Goal: Information Seeking & Learning: Learn about a topic

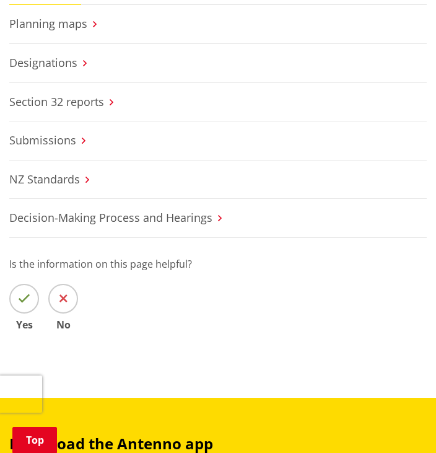
scroll to position [518, 0]
click at [156, 217] on link "Decision-Making Process and Hearings" at bounding box center [110, 217] width 203 height 15
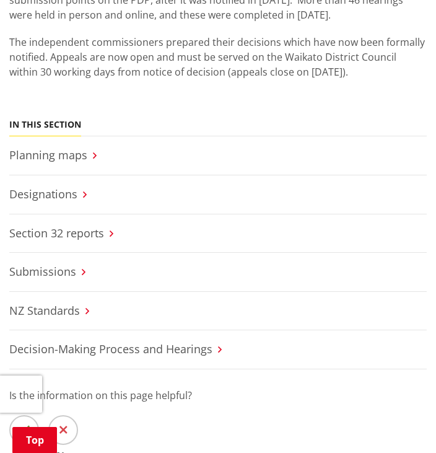
scroll to position [542, 0]
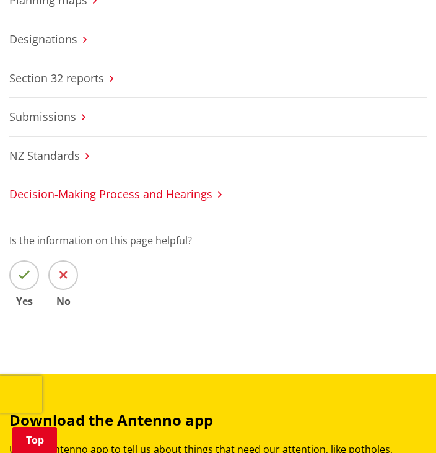
click at [185, 195] on link "Decision-Making Process and Hearings" at bounding box center [110, 194] width 203 height 15
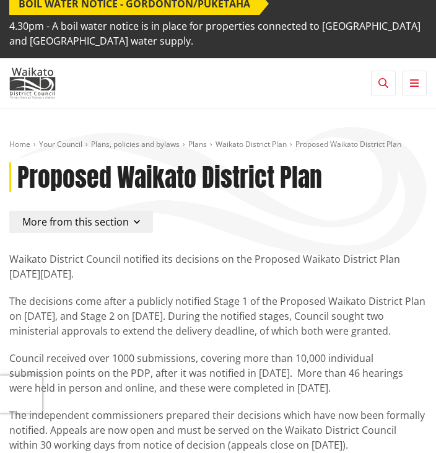
scroll to position [12, 0]
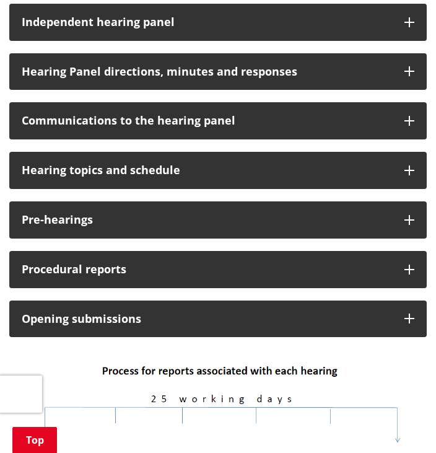
scroll to position [552, 0]
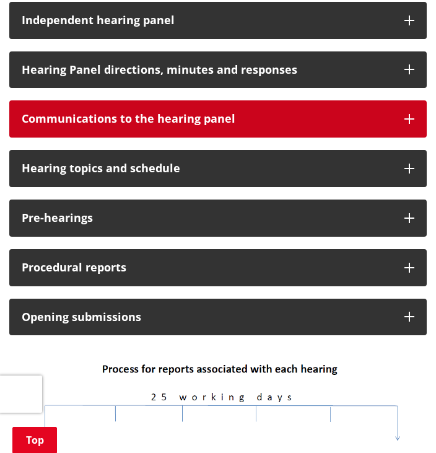
click at [405, 112] on button "Communications to the hearing panel" at bounding box center [218, 118] width 418 height 37
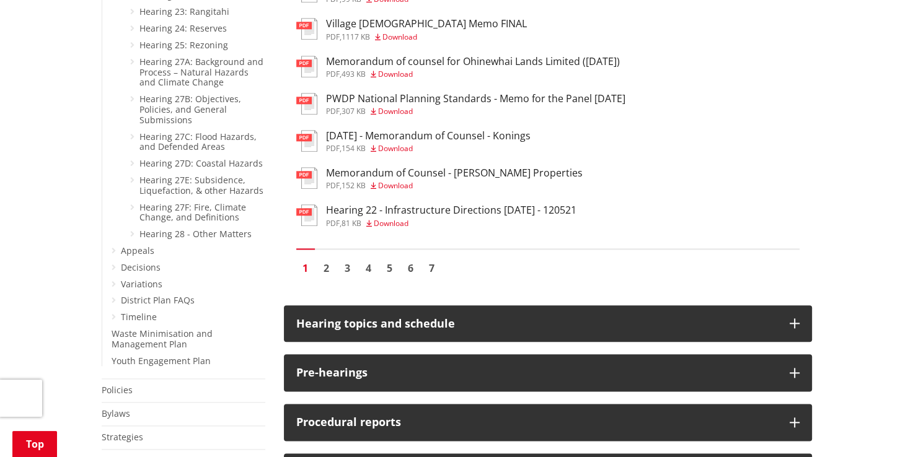
scroll to position [1336, 0]
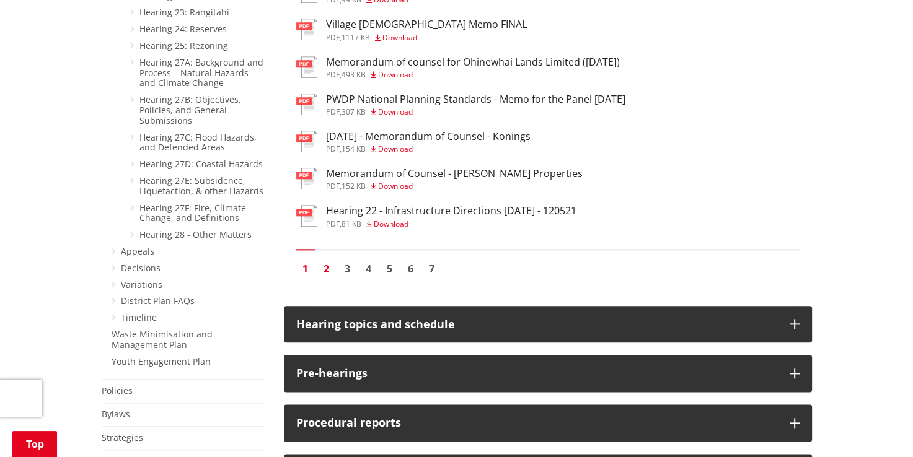
click at [327, 260] on link "2" at bounding box center [326, 269] width 19 height 19
click at [325, 260] on link "2" at bounding box center [326, 269] width 19 height 19
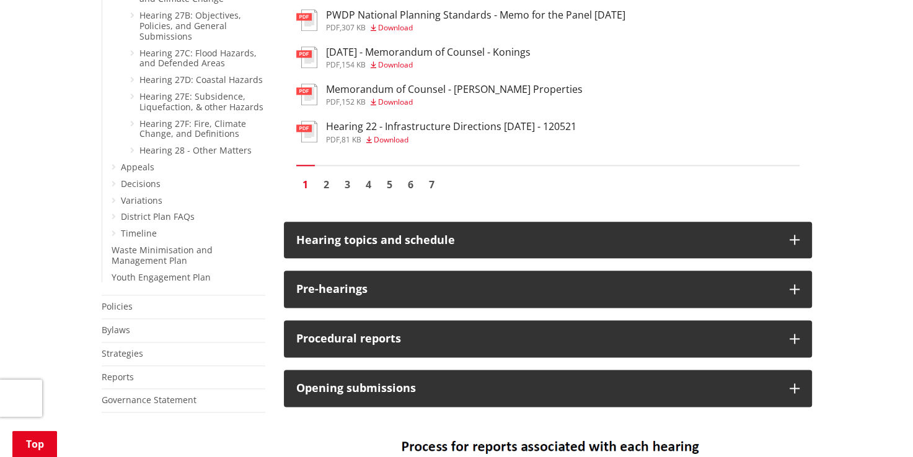
scroll to position [1460, 0]
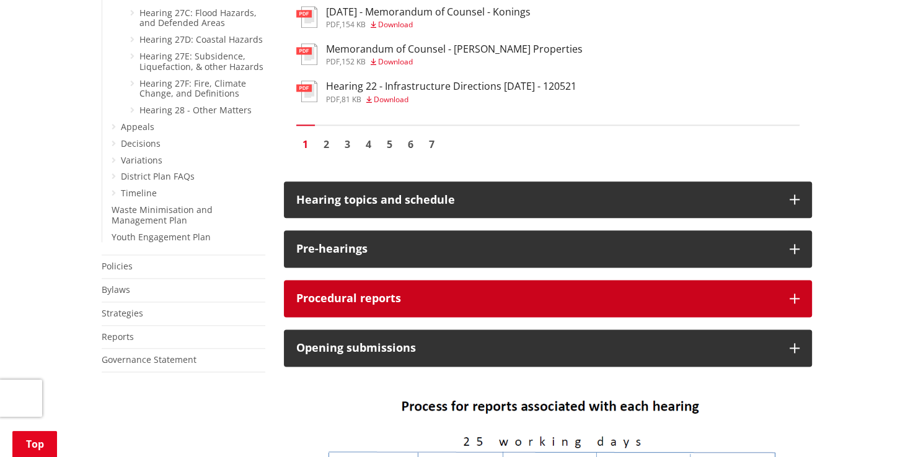
click at [436, 293] on h3 "Procedural reports" at bounding box center [536, 299] width 481 height 12
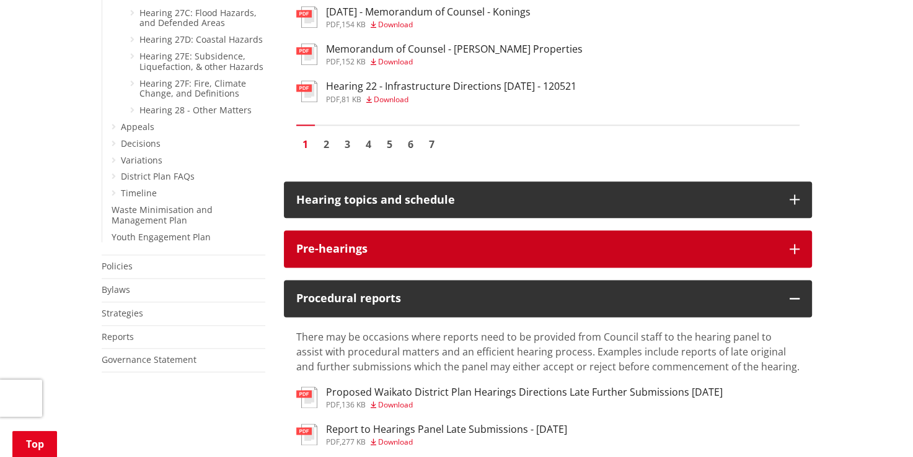
click at [429, 236] on button "Pre-hearings" at bounding box center [548, 249] width 528 height 37
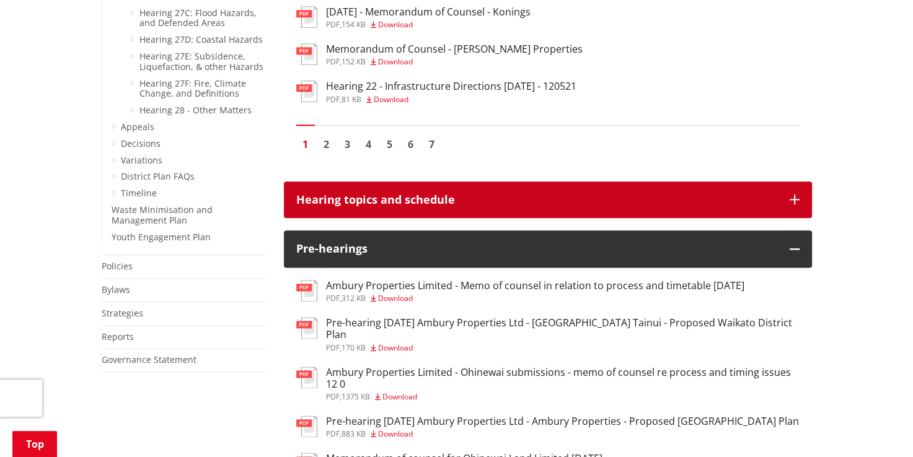
click at [430, 194] on h3 "Hearing topics and schedule" at bounding box center [536, 200] width 481 height 12
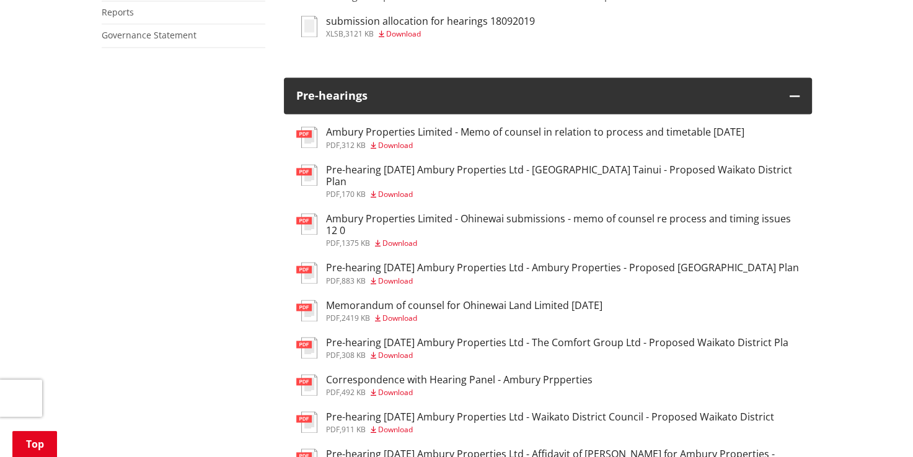
scroll to position [1786, 0]
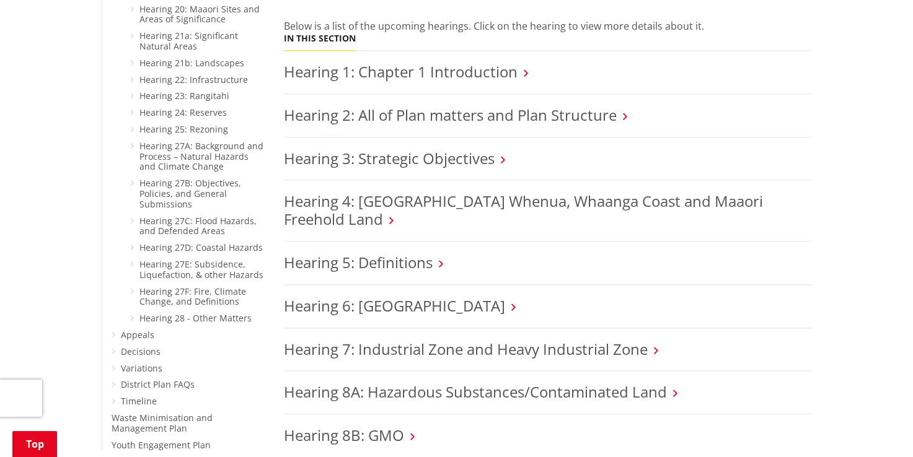
scroll to position [1254, 0]
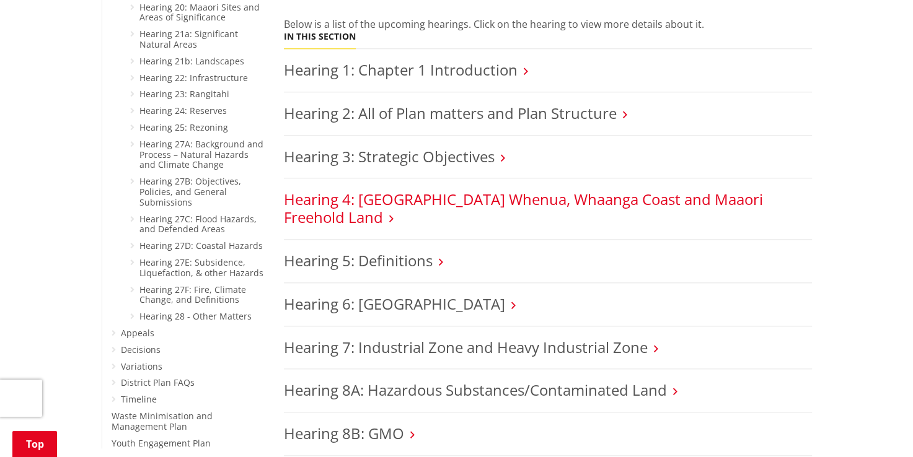
click at [657, 189] on link "Hearing 4: [GEOGRAPHIC_DATA] Whenua, Whaanga Coast and Maaori Freehold Land" at bounding box center [523, 208] width 479 height 38
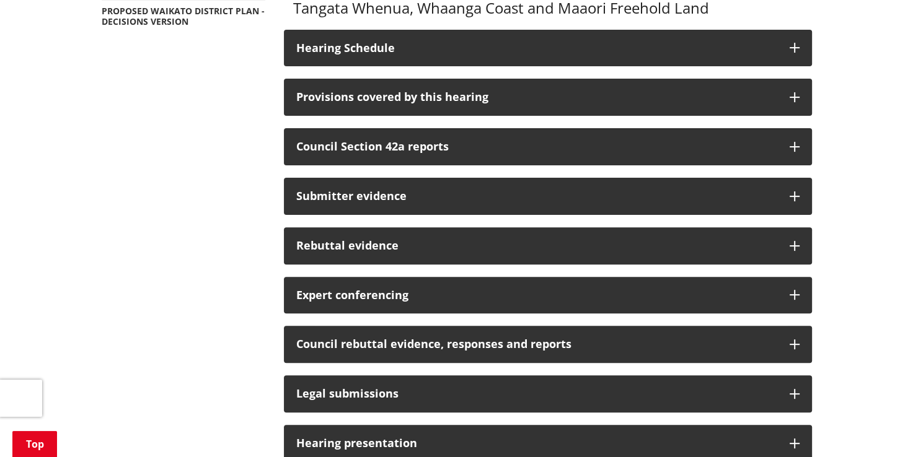
scroll to position [352, 0]
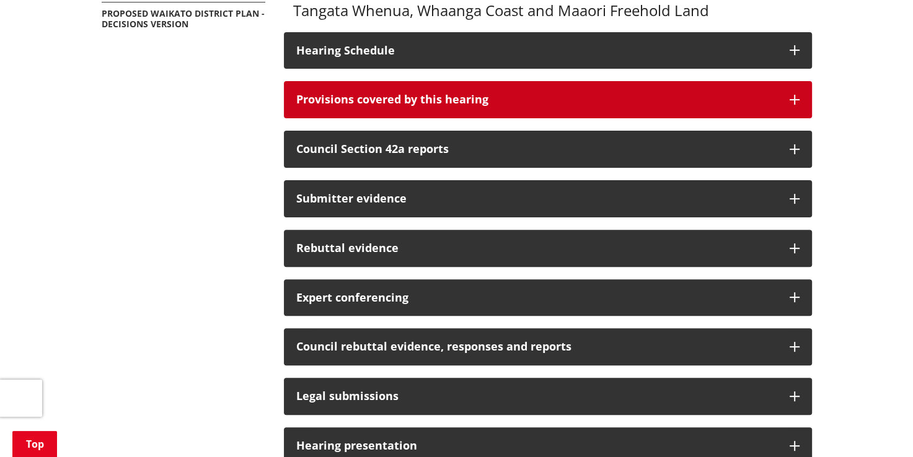
click at [528, 81] on button "Provisions covered by this hearing" at bounding box center [548, 99] width 528 height 37
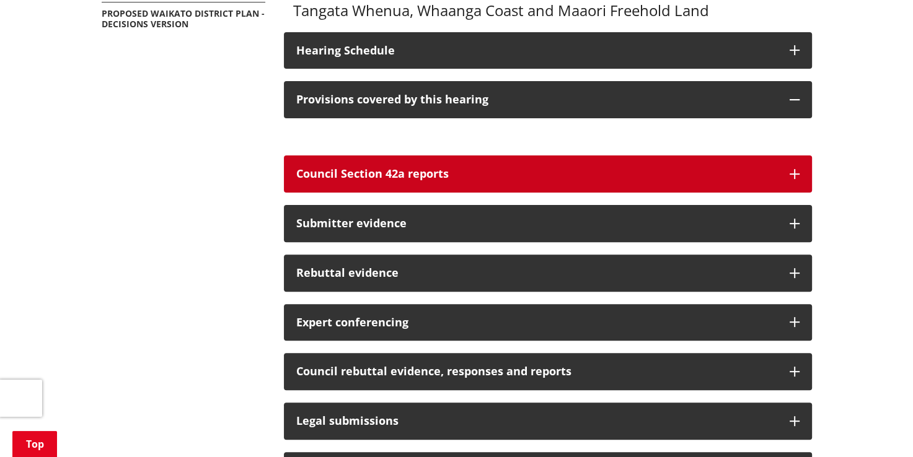
click at [530, 180] on button "Council Section 42a reports" at bounding box center [548, 174] width 528 height 37
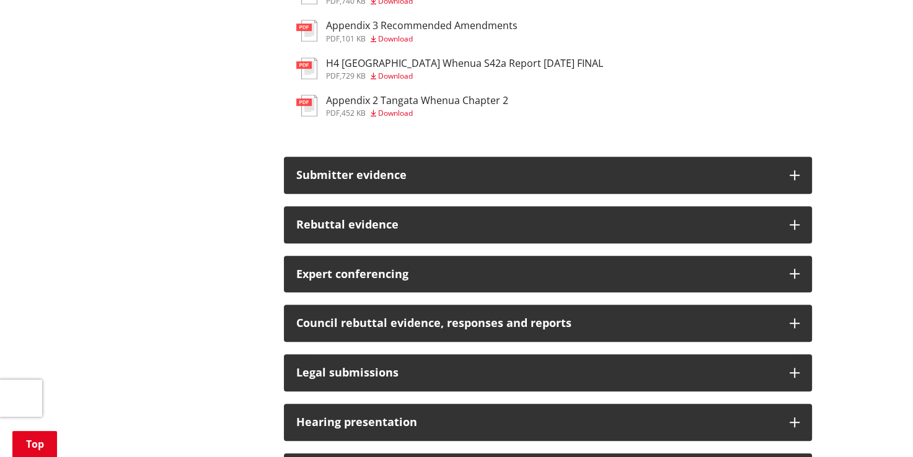
scroll to position [639, 0]
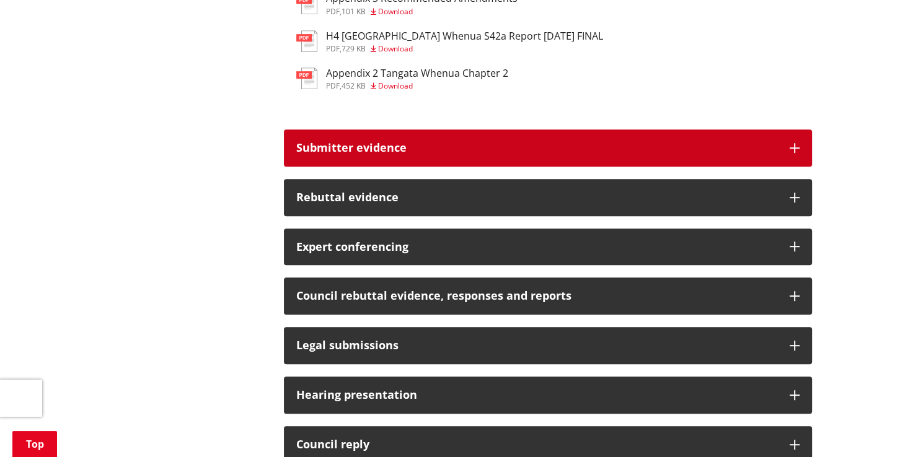
click at [502, 154] on h3 "Submitter evidence" at bounding box center [536, 148] width 481 height 12
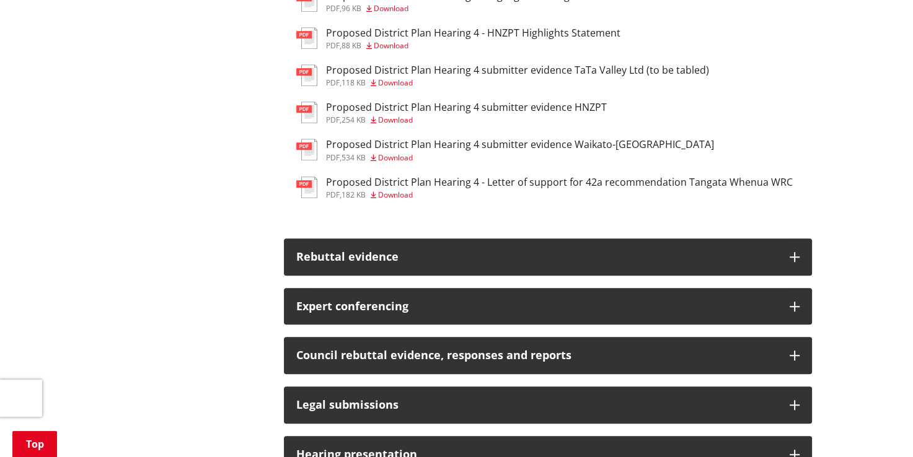
scroll to position [829, 0]
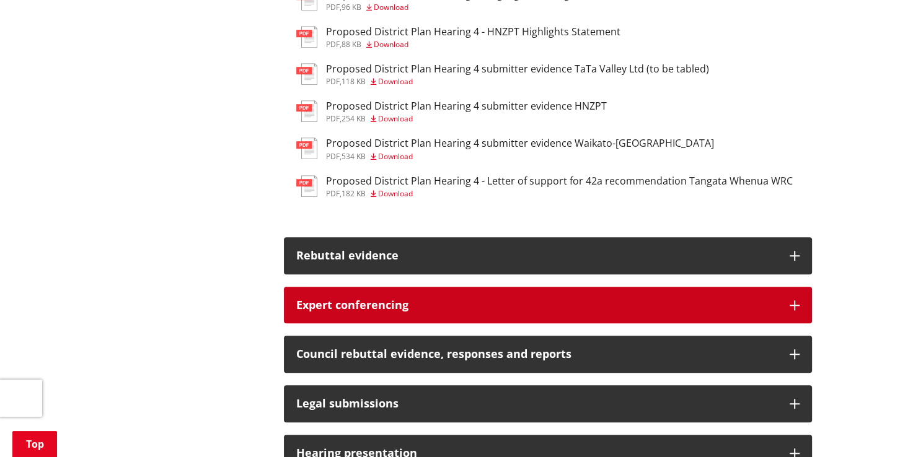
click at [481, 308] on h3 "Expert conferencing" at bounding box center [536, 305] width 481 height 12
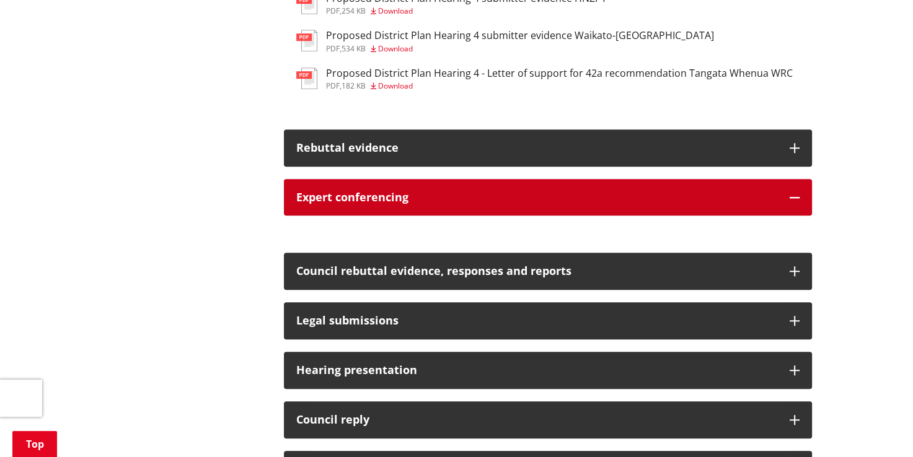
scroll to position [956, 0]
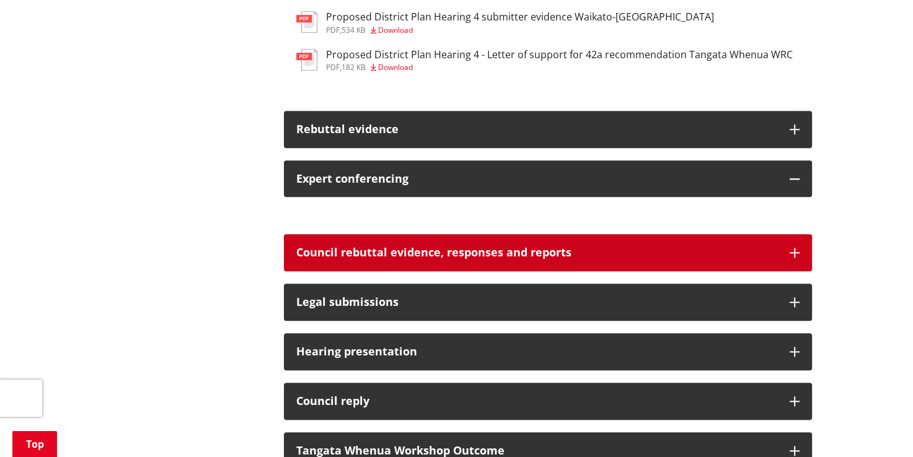
click at [467, 259] on h3 "Council rebuttal evidence, responses and reports" at bounding box center [536, 253] width 481 height 12
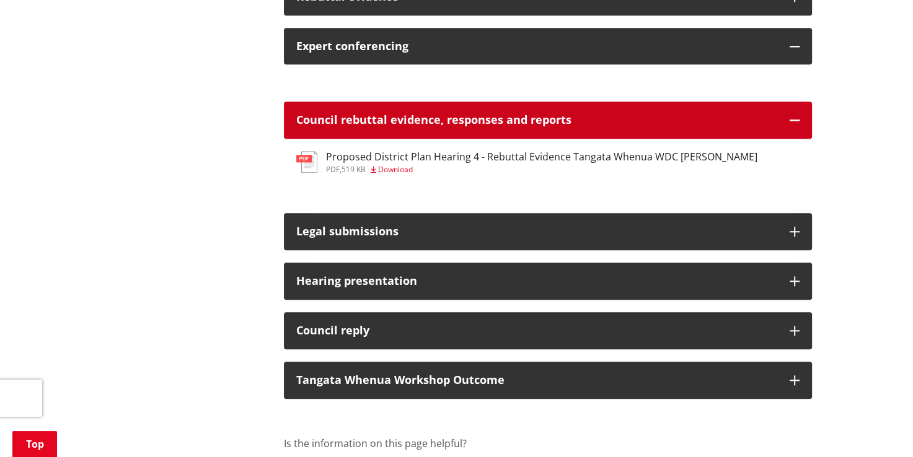
scroll to position [1095, 0]
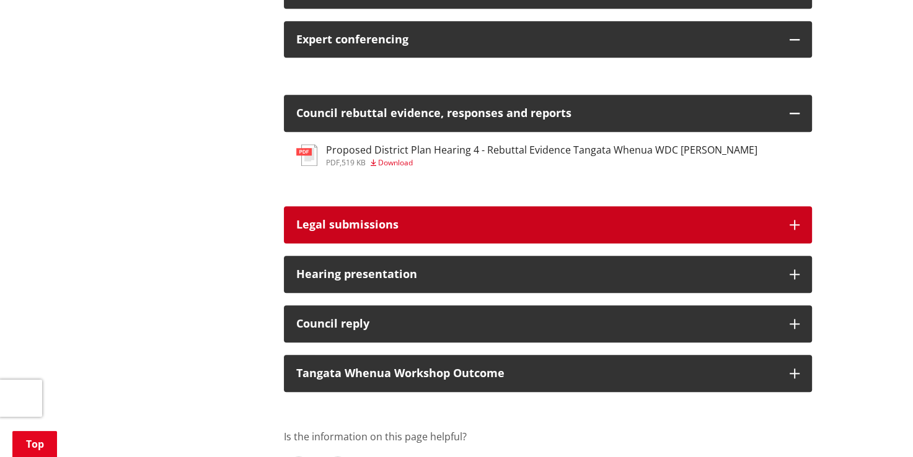
click at [443, 237] on button "Legal submissions" at bounding box center [548, 224] width 528 height 37
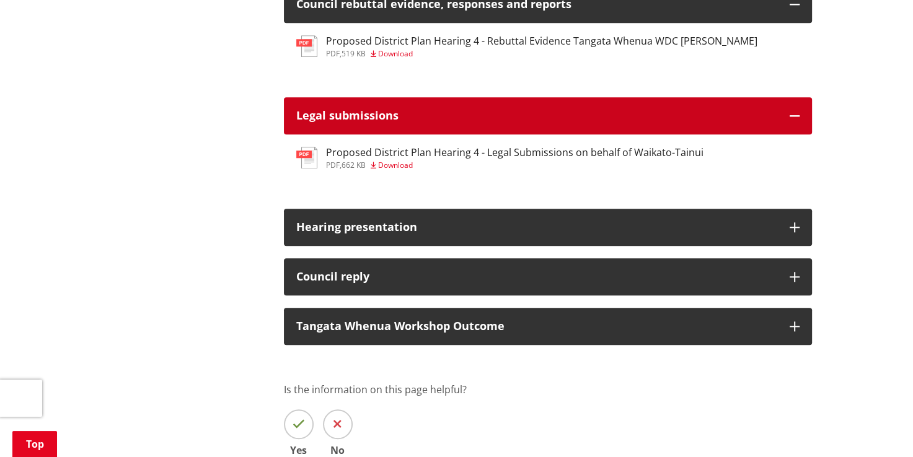
scroll to position [1207, 0]
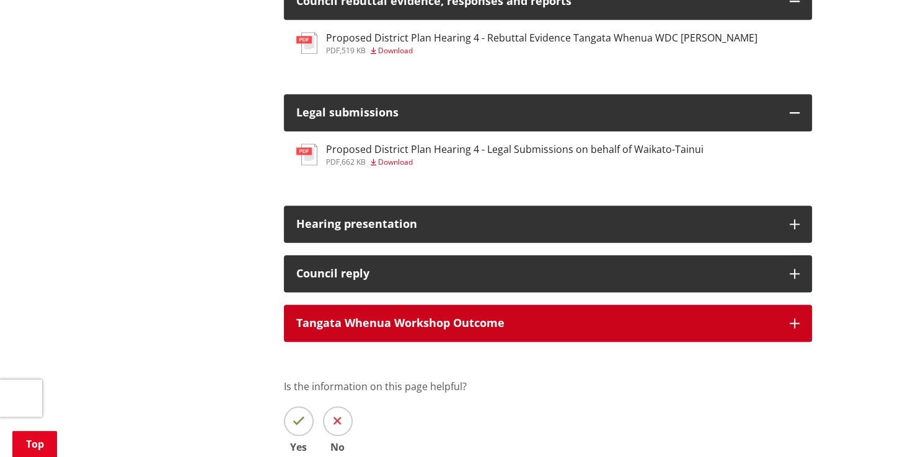
click at [442, 342] on button "Tangata Whenua Workshop Outcome" at bounding box center [548, 323] width 528 height 37
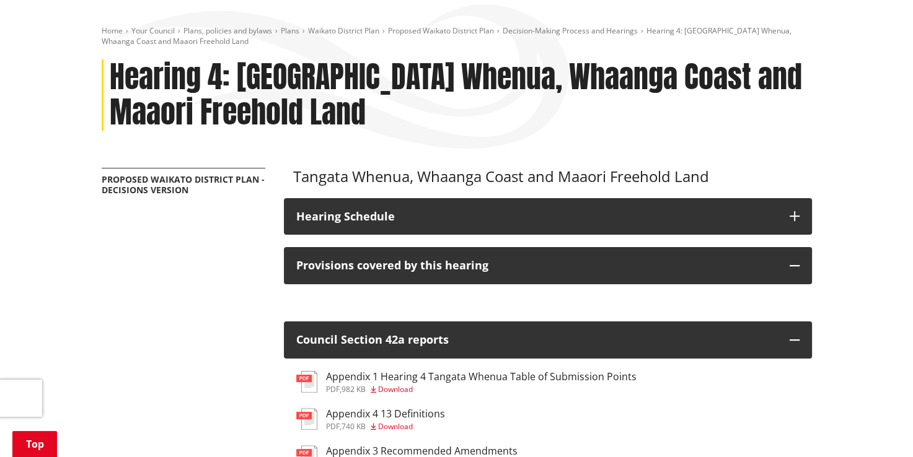
scroll to position [182, 0]
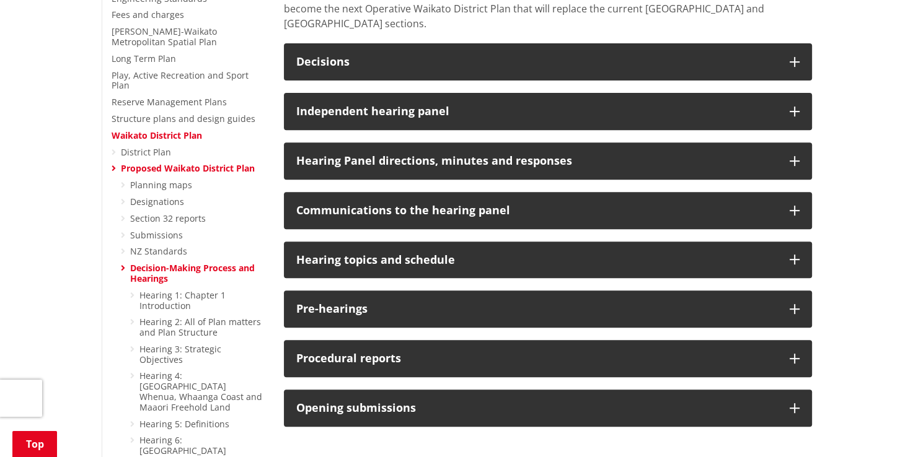
scroll to position [476, 0]
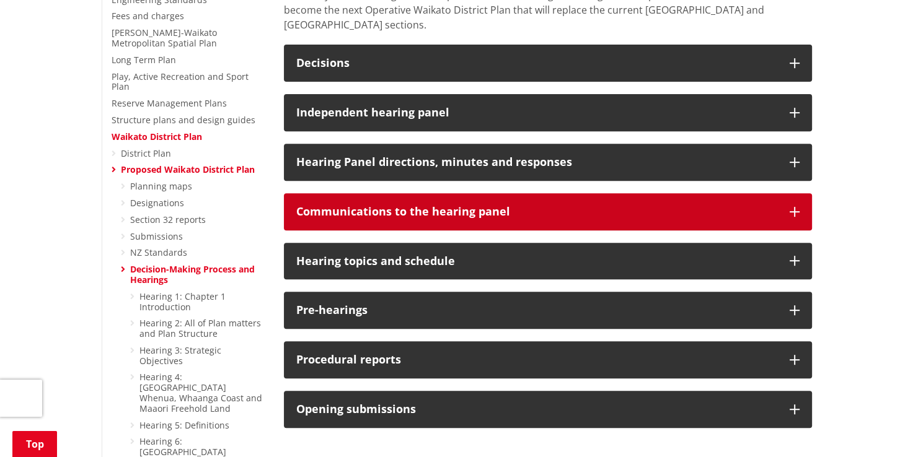
click at [449, 206] on h3 "Communications to the hearing panel" at bounding box center [536, 212] width 481 height 12
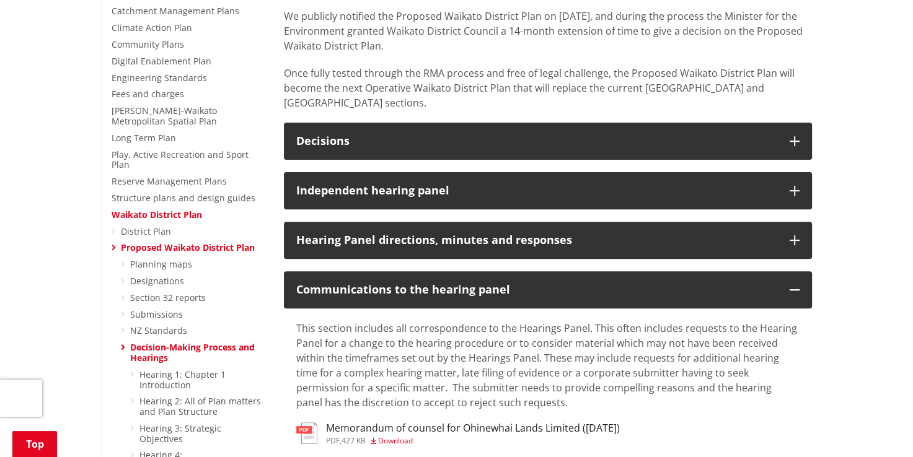
scroll to position [400, 0]
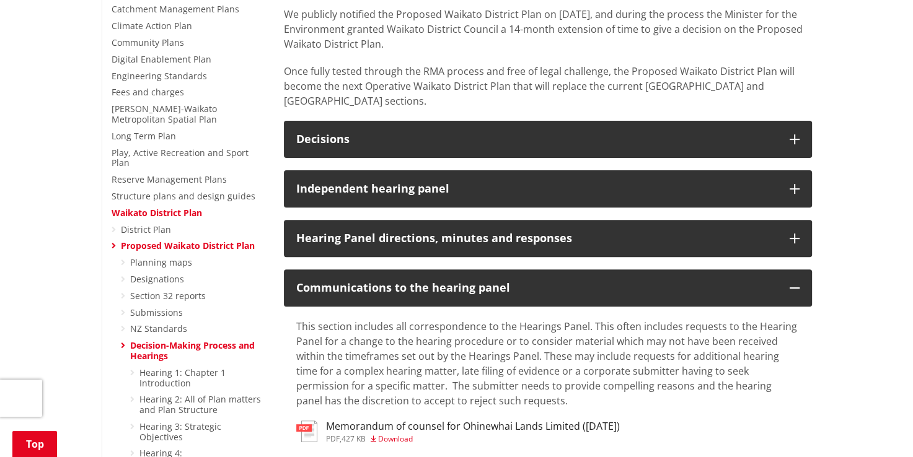
click at [151, 342] on link "Decision-Making Process and Hearings" at bounding box center [192, 351] width 125 height 22
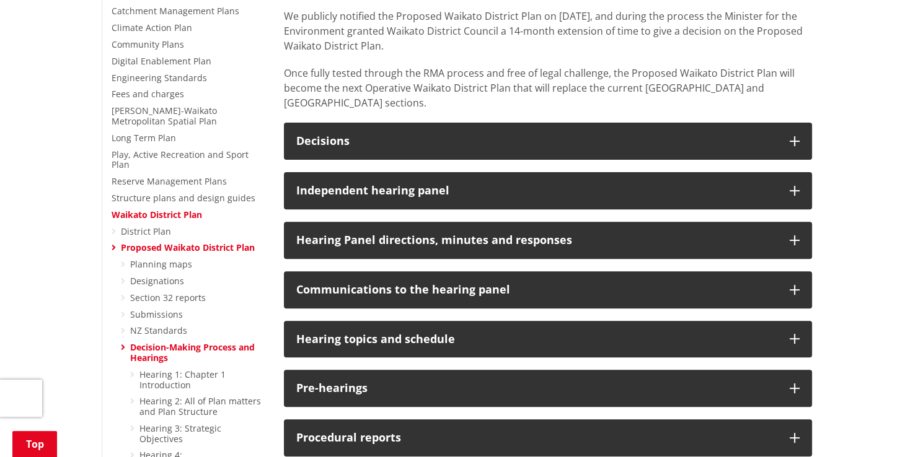
scroll to position [400, 0]
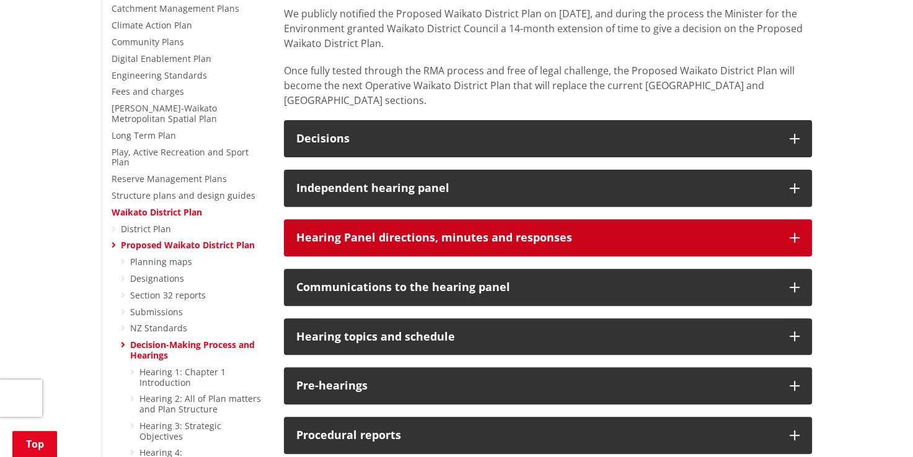
click at [495, 219] on button "Hearing Panel directions, minutes and responses" at bounding box center [548, 237] width 528 height 37
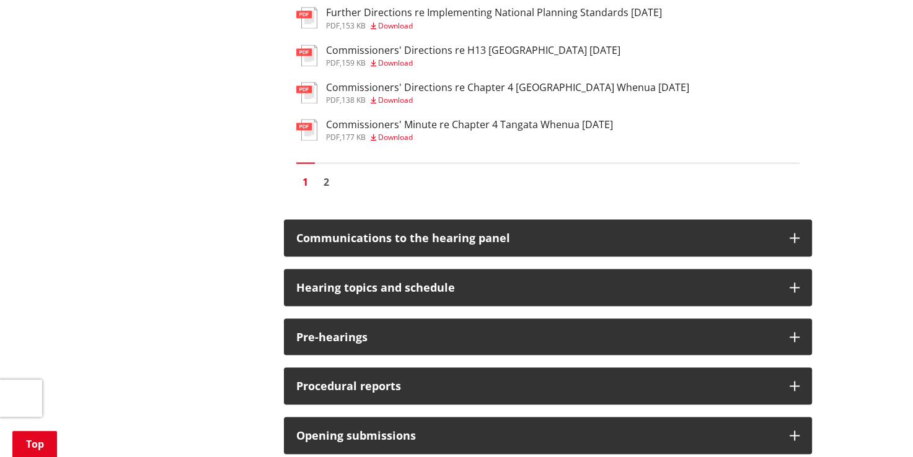
scroll to position [2047, 0]
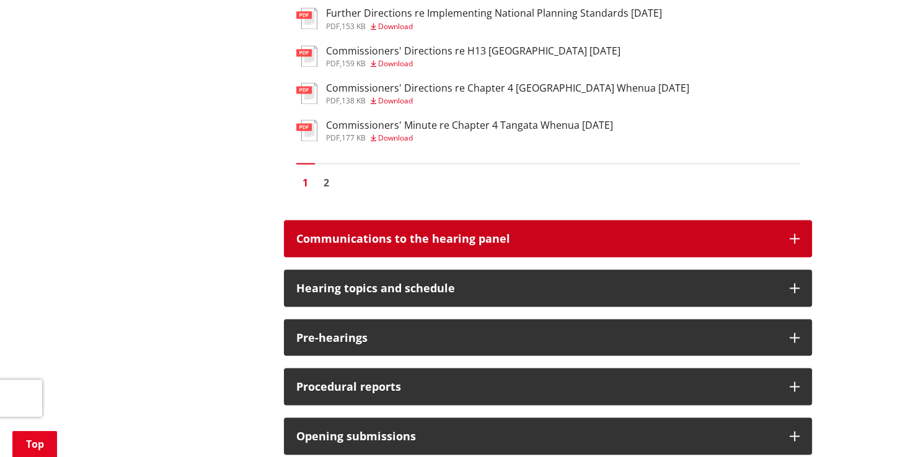
click at [595, 232] on h3 "Communications to the hearing panel" at bounding box center [536, 238] width 481 height 12
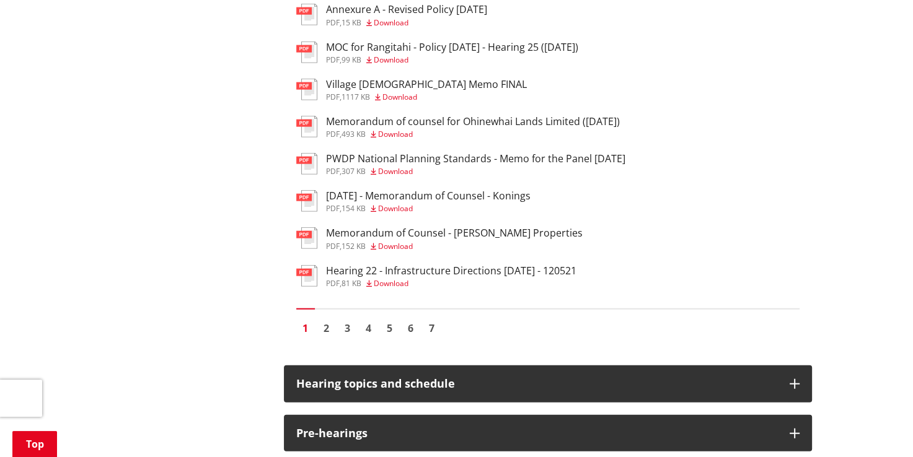
scroll to position [2875, 0]
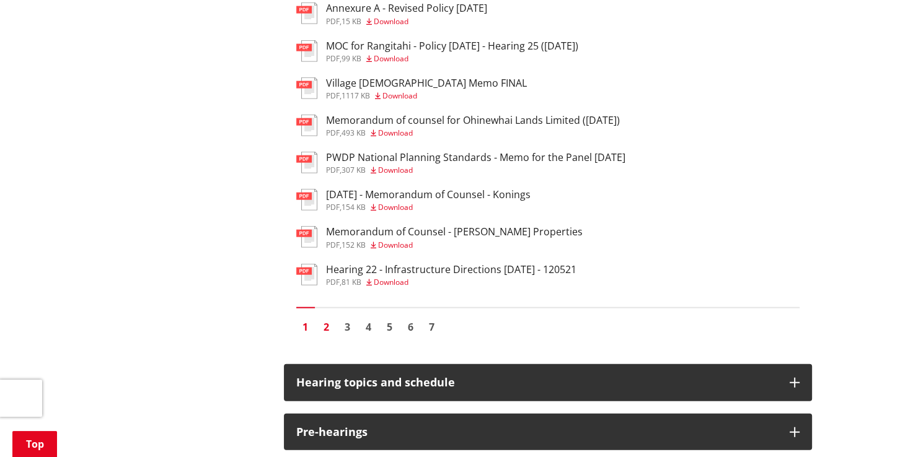
click at [327, 324] on link "2" at bounding box center [326, 327] width 19 height 19
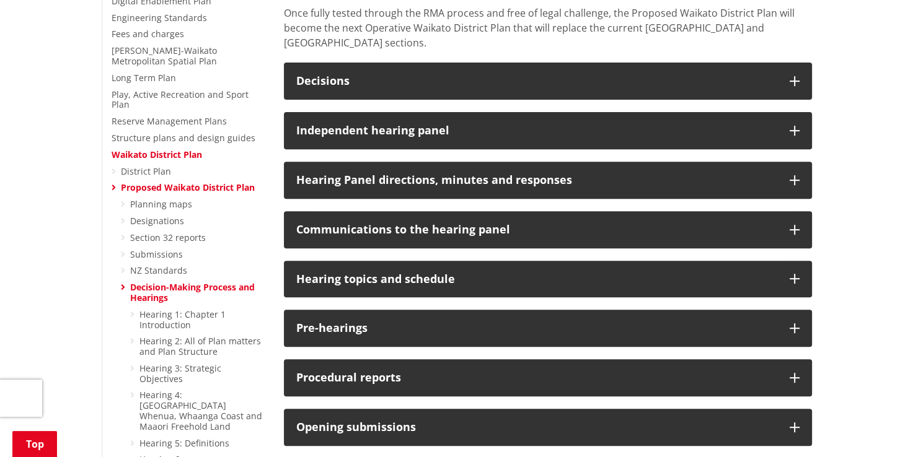
scroll to position [456, 0]
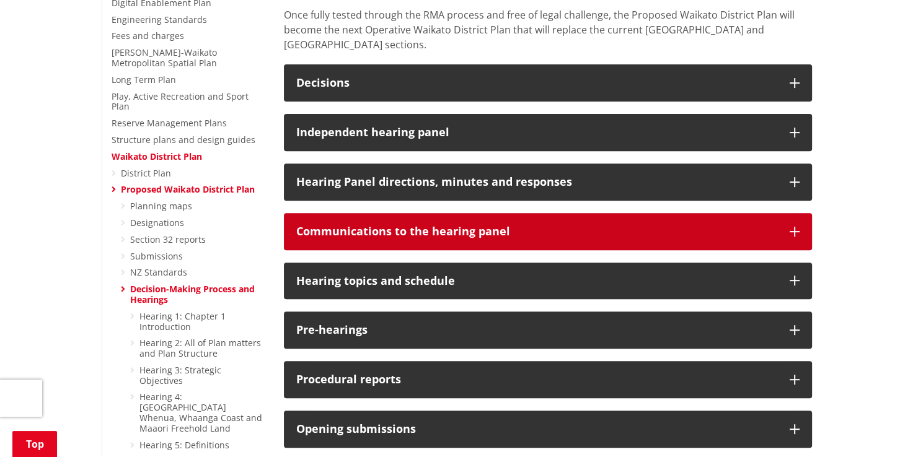
click at [614, 226] on h3 "Communications to the hearing panel" at bounding box center [536, 232] width 481 height 12
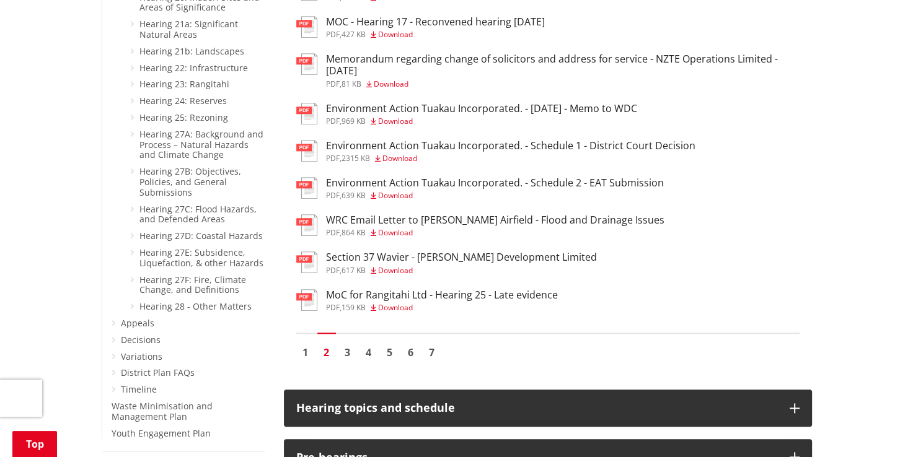
scroll to position [1372, 0]
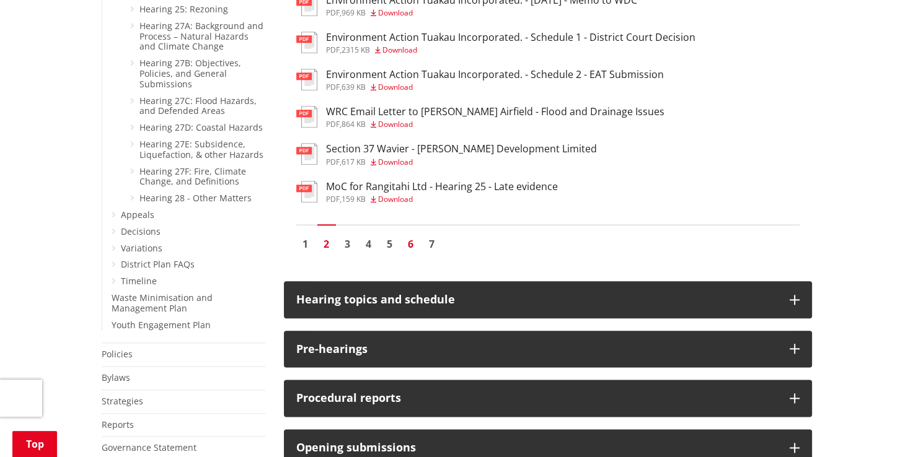
click at [410, 235] on link "6" at bounding box center [411, 244] width 19 height 19
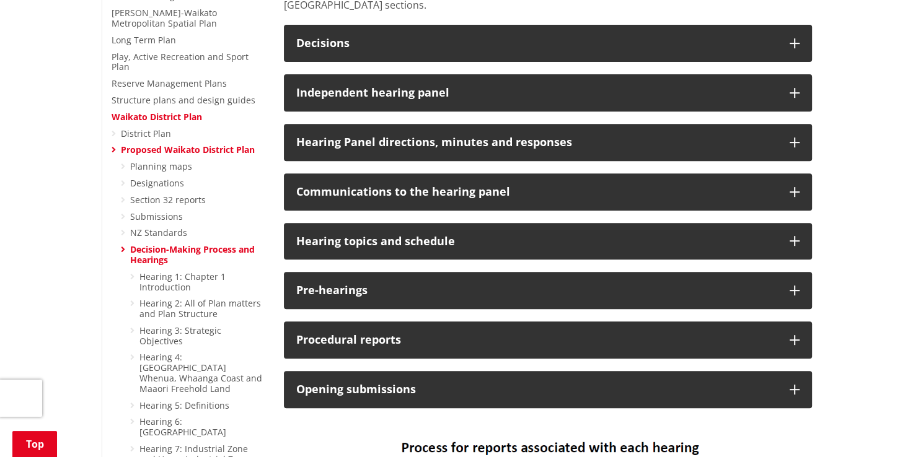
scroll to position [500, 0]
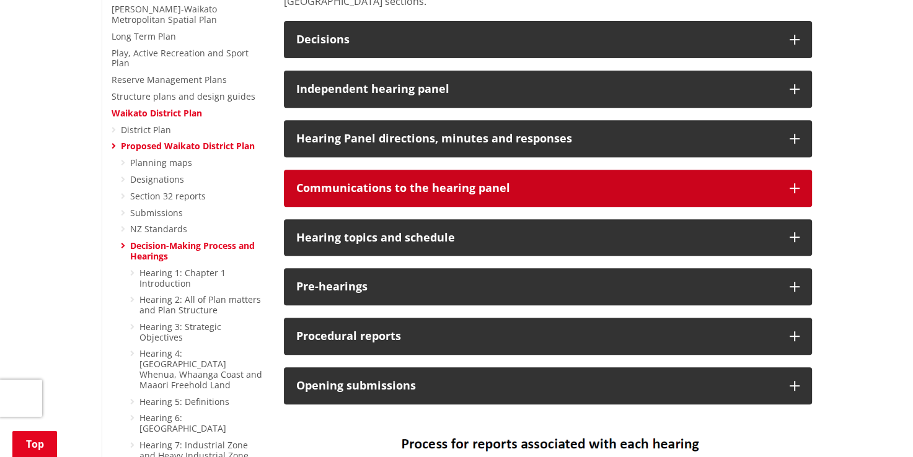
click at [527, 182] on h3 "Communications to the hearing panel" at bounding box center [536, 188] width 481 height 12
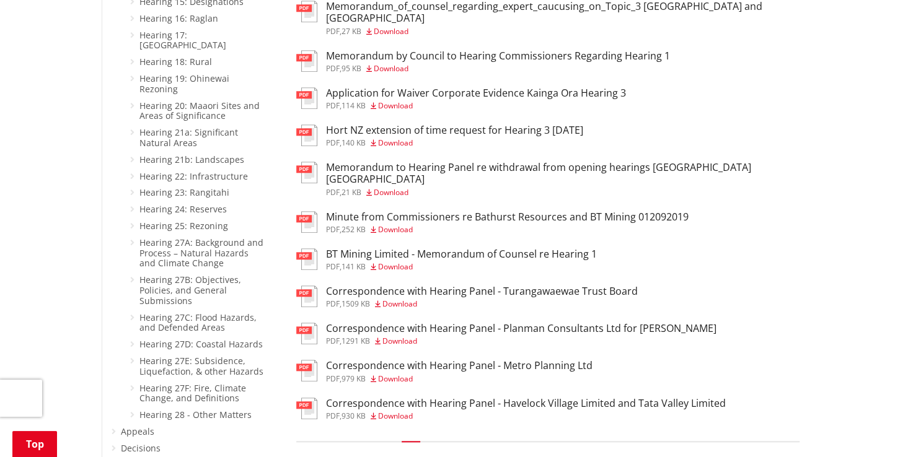
scroll to position [1157, 0]
click at [437, 450] on link "7" at bounding box center [432, 459] width 19 height 19
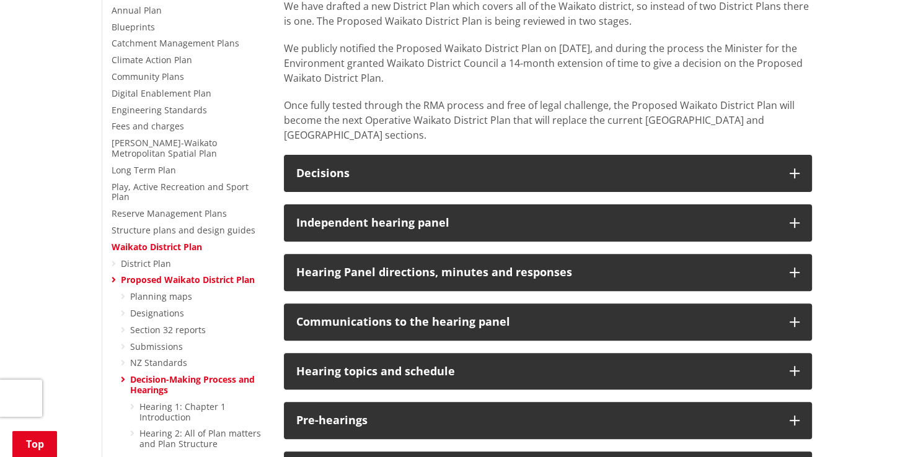
scroll to position [366, 0]
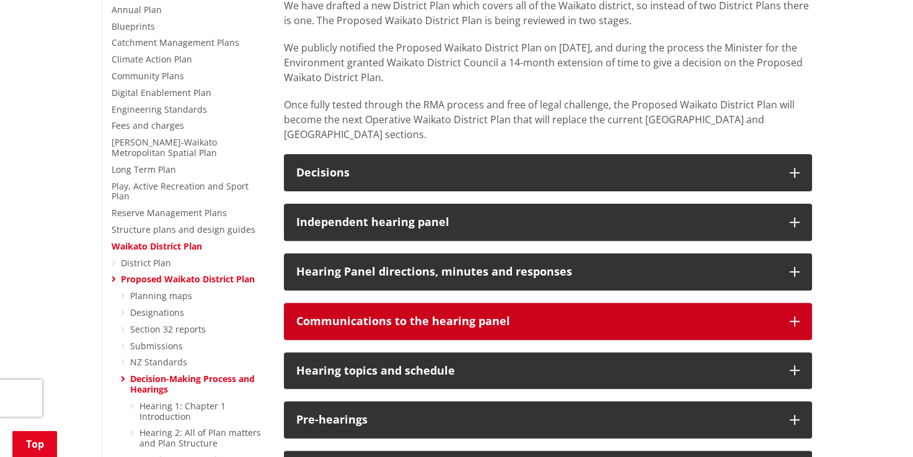
click at [512, 316] on h3 "Communications to the hearing panel" at bounding box center [536, 322] width 481 height 12
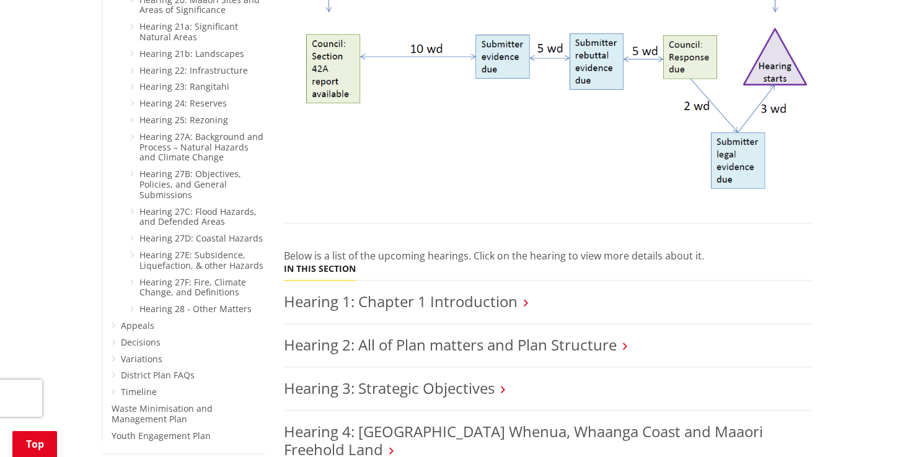
scroll to position [1274, 0]
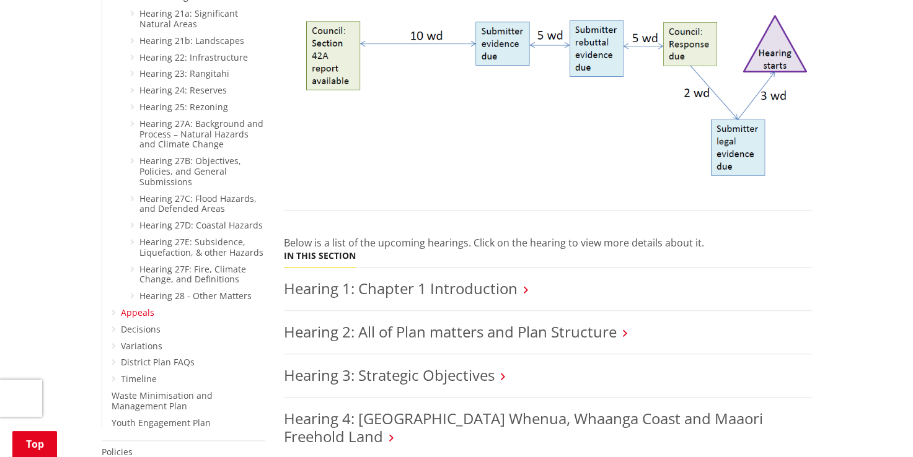
click at [138, 307] on link "Appeals" at bounding box center [137, 313] width 33 height 12
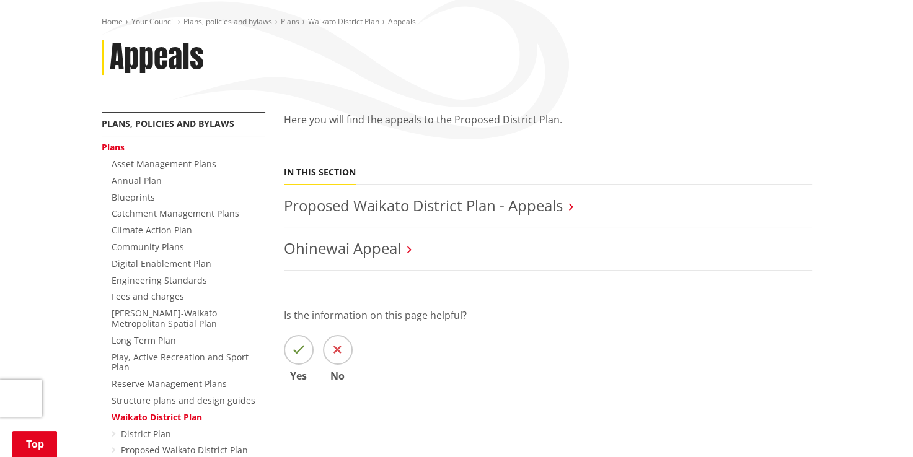
scroll to position [203, 0]
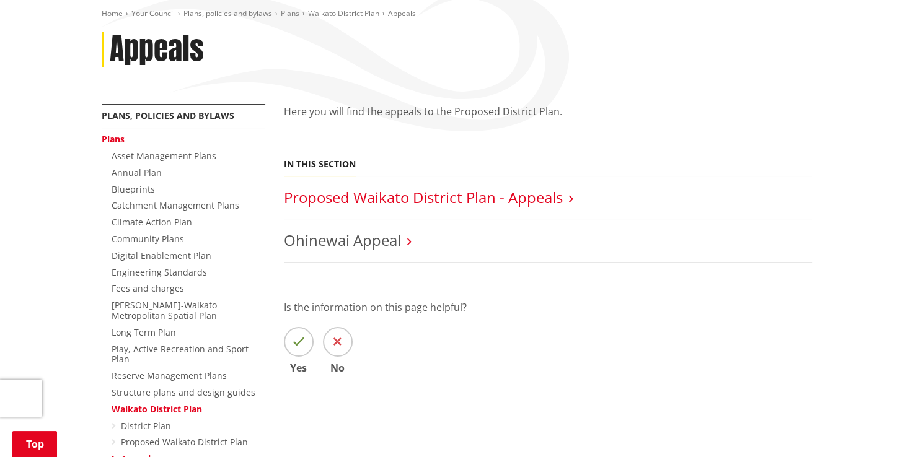
click at [527, 188] on link "Proposed Waikato District Plan - Appeals" at bounding box center [423, 197] width 279 height 20
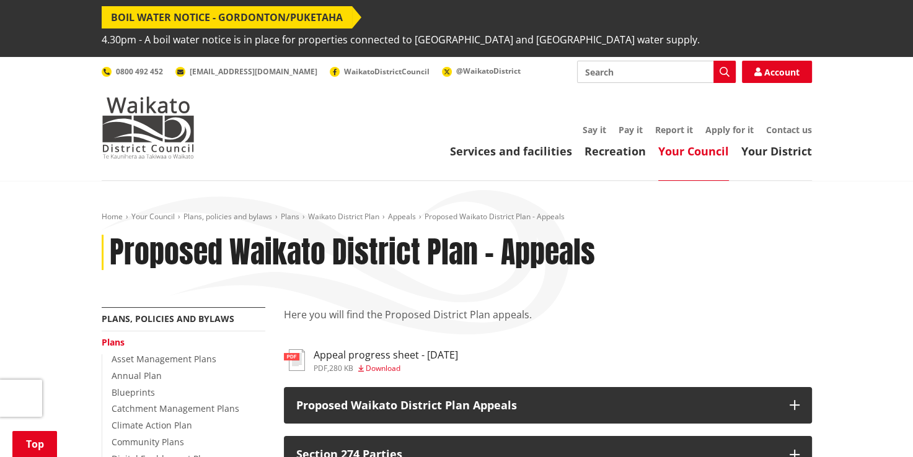
scroll to position [183, 0]
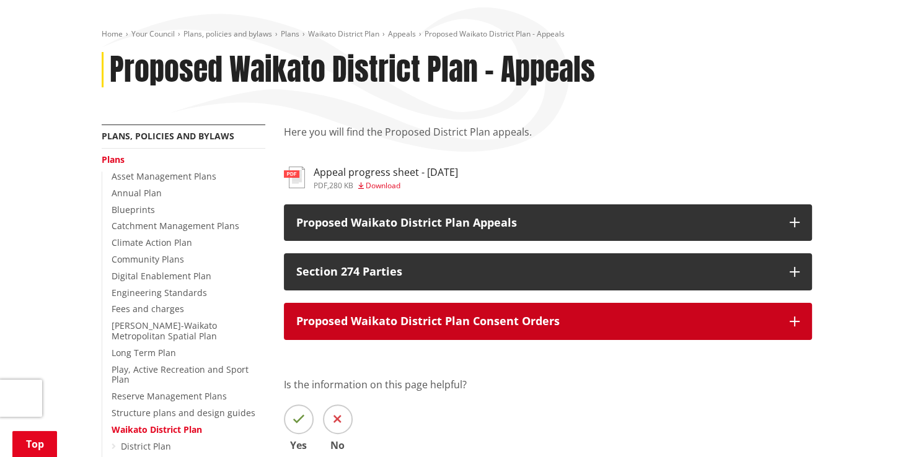
click at [607, 327] on p "Proposed Waikato District Plan Consent Orders" at bounding box center [536, 322] width 481 height 12
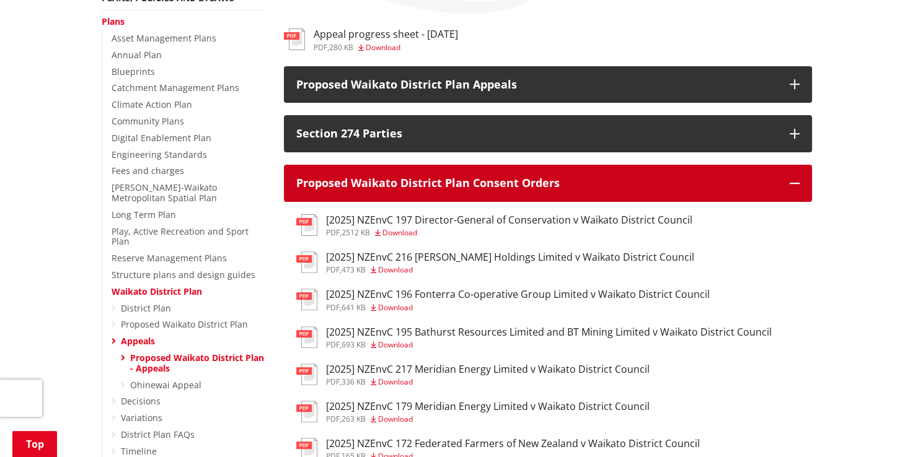
scroll to position [319, 0]
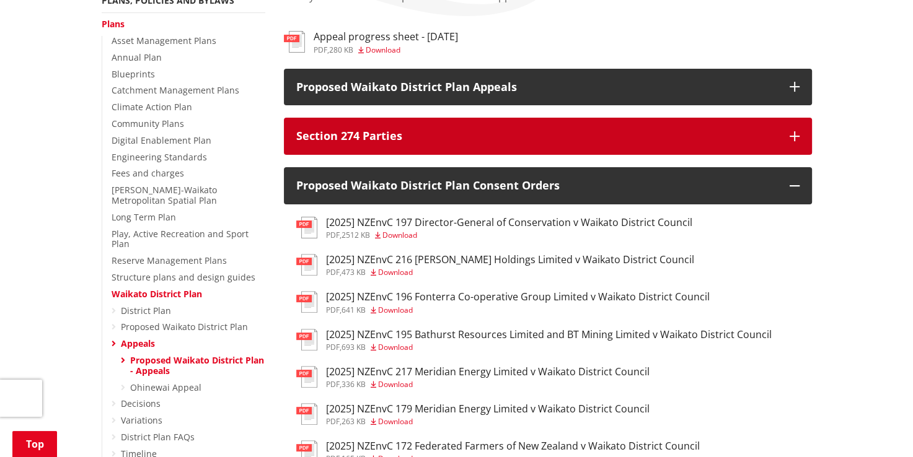
click at [547, 151] on button "Section 274 Parties" at bounding box center [548, 136] width 528 height 37
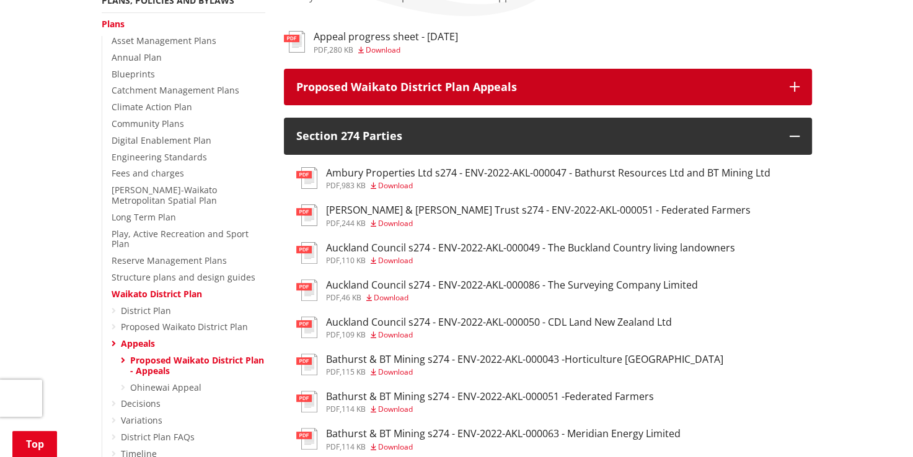
click at [660, 90] on p "Proposed Waikato District Plan Appeals" at bounding box center [536, 87] width 481 height 12
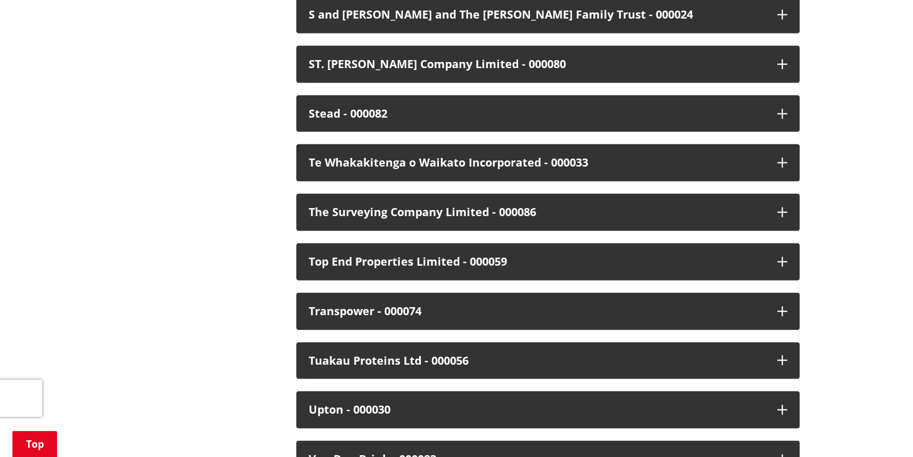
scroll to position [2927, 0]
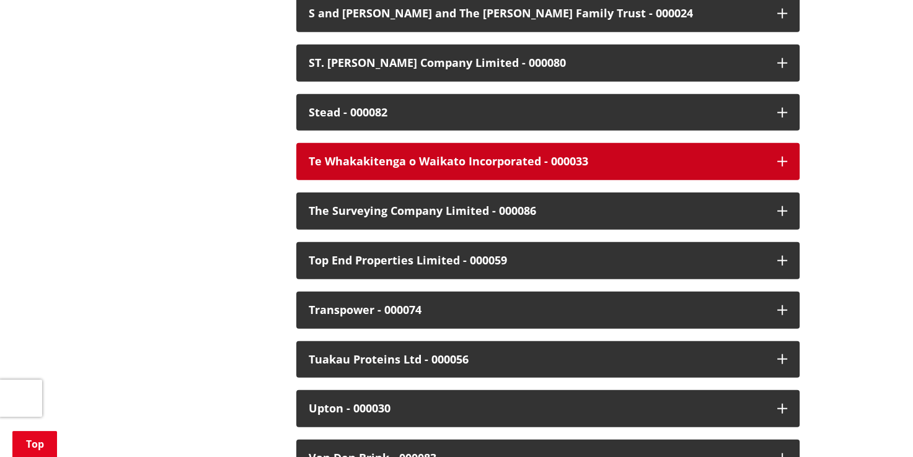
click at [678, 156] on div "Te Whakakitenga o Waikato Incorporated - 000033" at bounding box center [537, 162] width 456 height 12
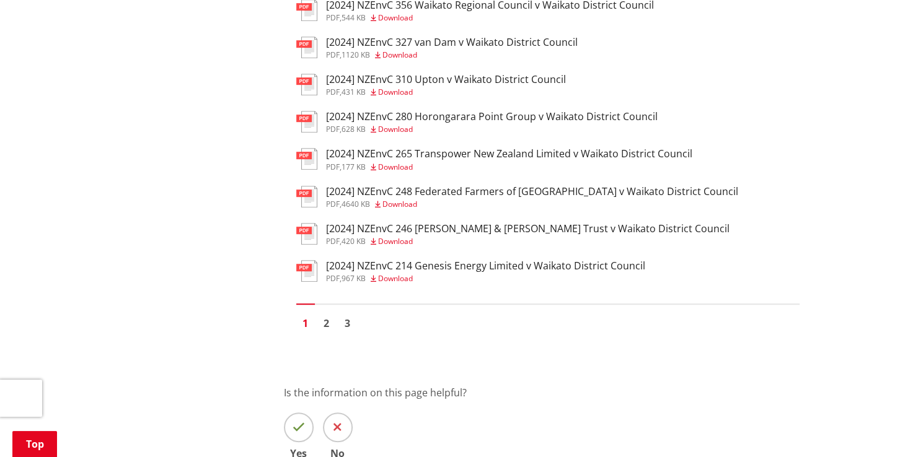
scroll to position [5187, 0]
